Goal: Information Seeking & Learning: Learn about a topic

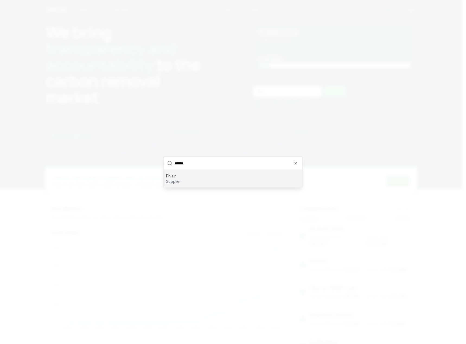
type input "******"
click at [191, 180] on div "Phlair supplier" at bounding box center [233, 178] width 138 height 17
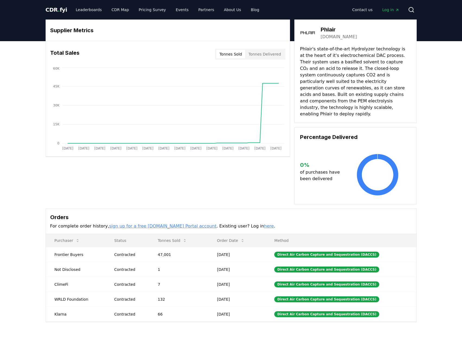
click at [274, 56] on button "Tonnes Delivered" at bounding box center [264, 54] width 39 height 9
click at [231, 54] on button "Tonnes Sold" at bounding box center [230, 54] width 29 height 9
